Goal: Information Seeking & Learning: Check status

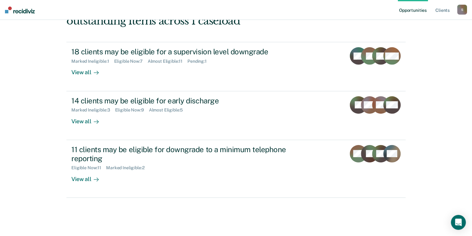
scroll to position [155, 0]
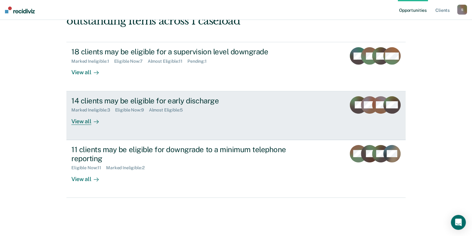
click at [80, 113] on div "View all" at bounding box center [88, 119] width 35 height 12
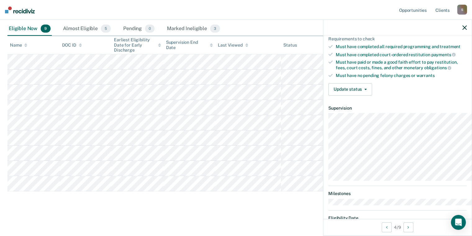
scroll to position [93, 0]
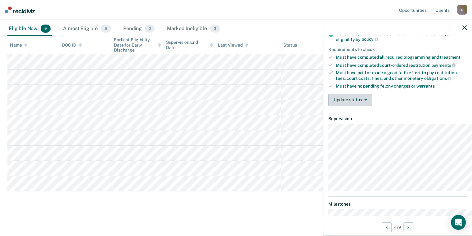
click at [328, 106] on button "Update status" at bounding box center [350, 100] width 44 height 12
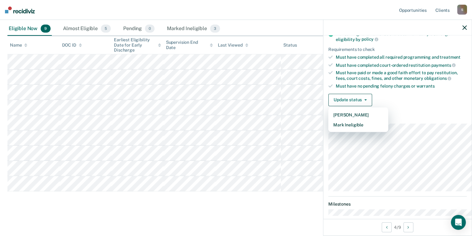
click at [383, 121] on dt "Supervision" at bounding box center [397, 118] width 138 height 5
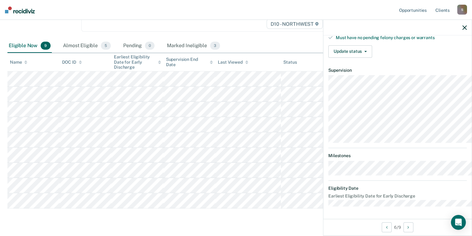
scroll to position [150, 0]
